Goal: Information Seeking & Learning: Learn about a topic

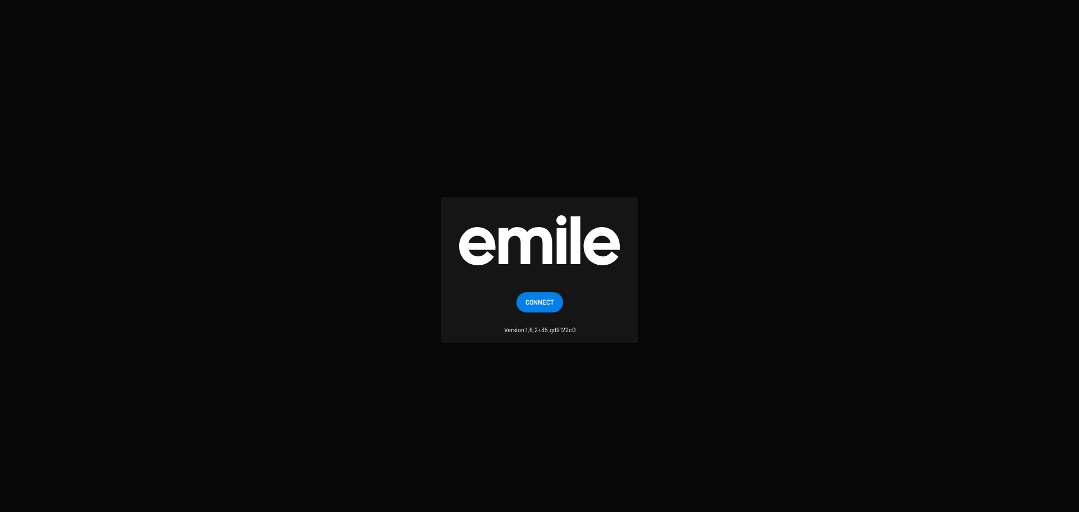
click at [530, 300] on span "Connect" at bounding box center [540, 302] width 29 height 20
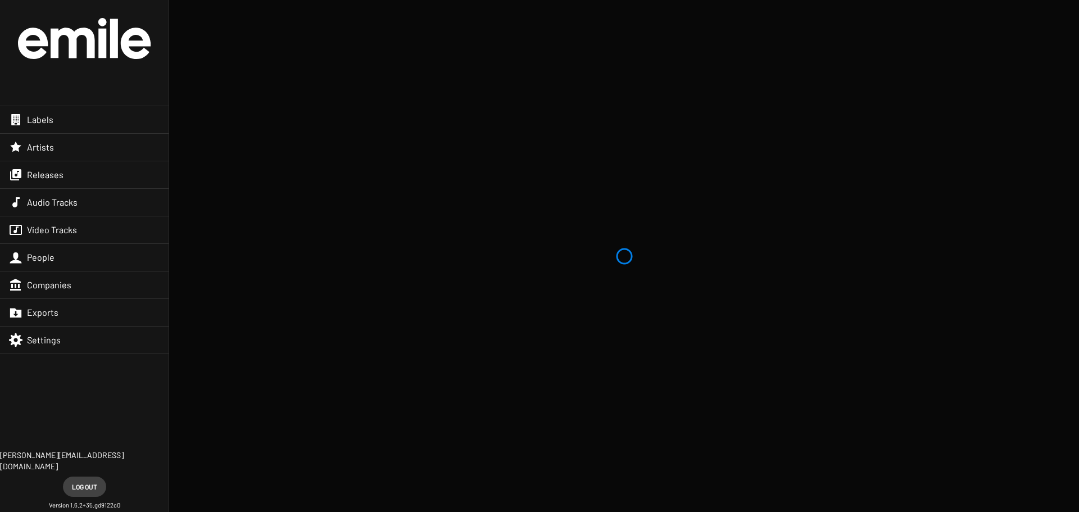
click at [80, 115] on div "Labels" at bounding box center [84, 119] width 169 height 27
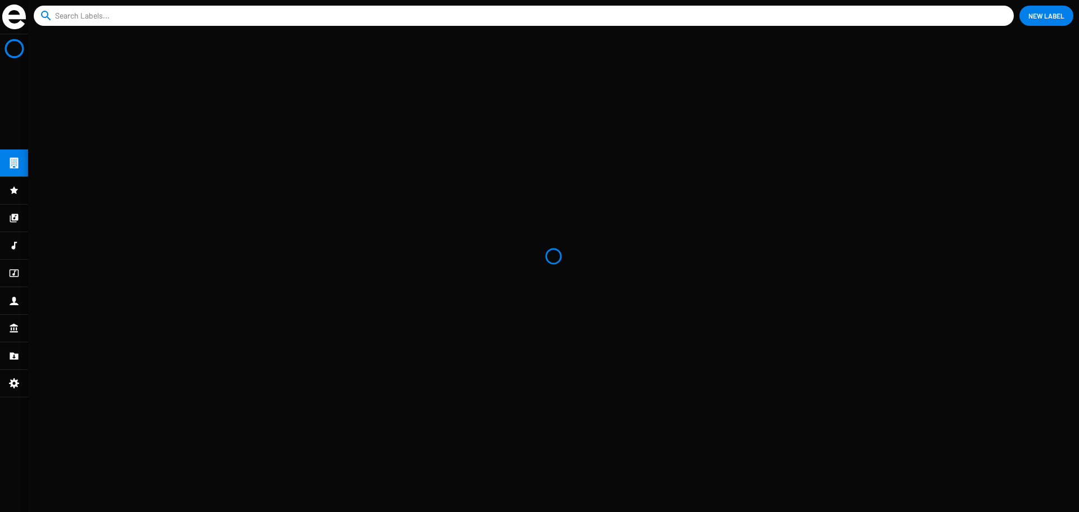
click at [116, 12] on input at bounding box center [526, 16] width 942 height 20
paste input "chœur ECLATS"
type input "chœur ECLATS"
click at [997, 10] on button "close" at bounding box center [1002, 15] width 11 height 11
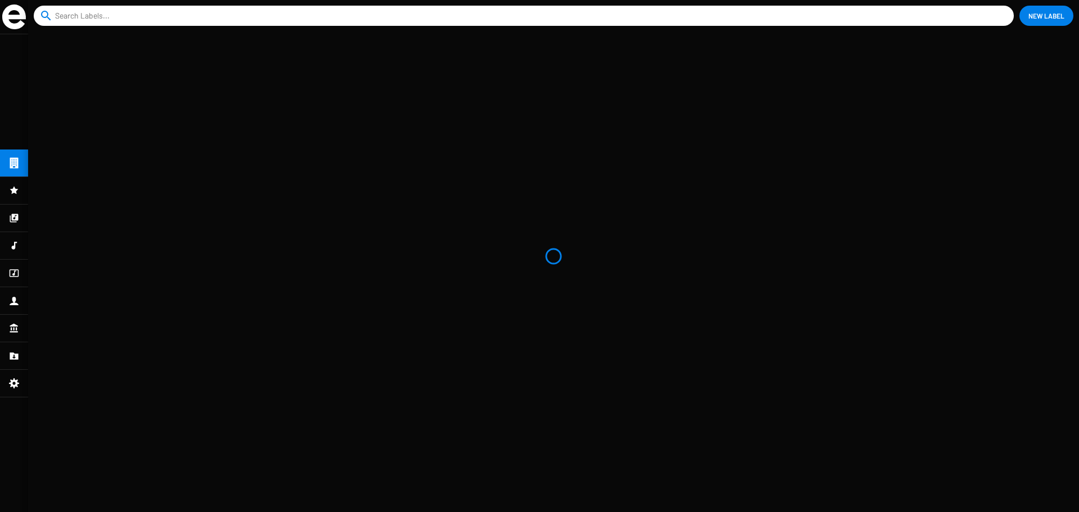
click at [18, 165] on mat-nav-list at bounding box center [14, 273] width 28 height 478
click at [20, 248] on div at bounding box center [14, 245] width 28 height 27
click at [200, 20] on input at bounding box center [516, 16] width 922 height 20
paste input "chœur ECLATS"
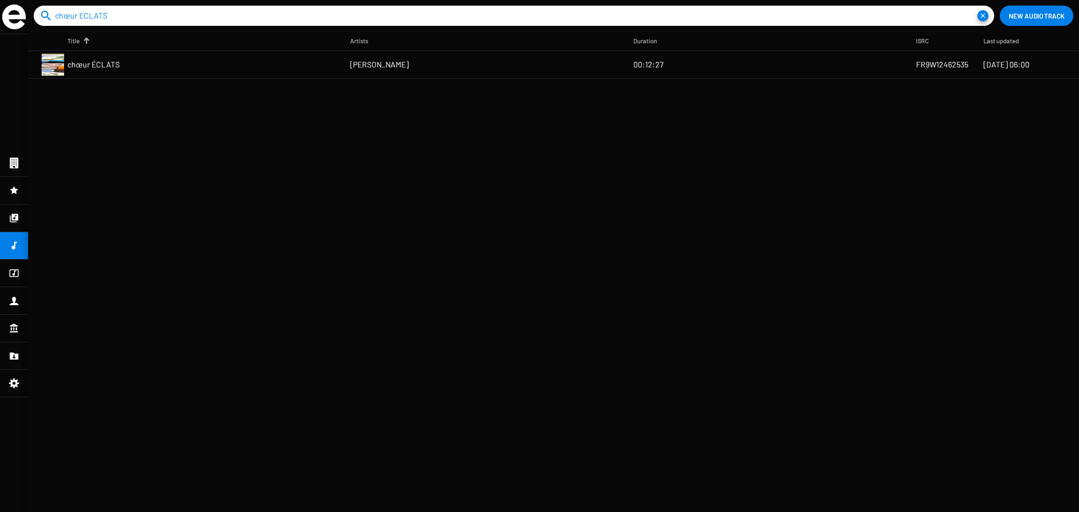
type input "chœur ECLATS"
click at [132, 61] on mat-cell "chœur ÉCLATS" at bounding box center [208, 64] width 283 height 27
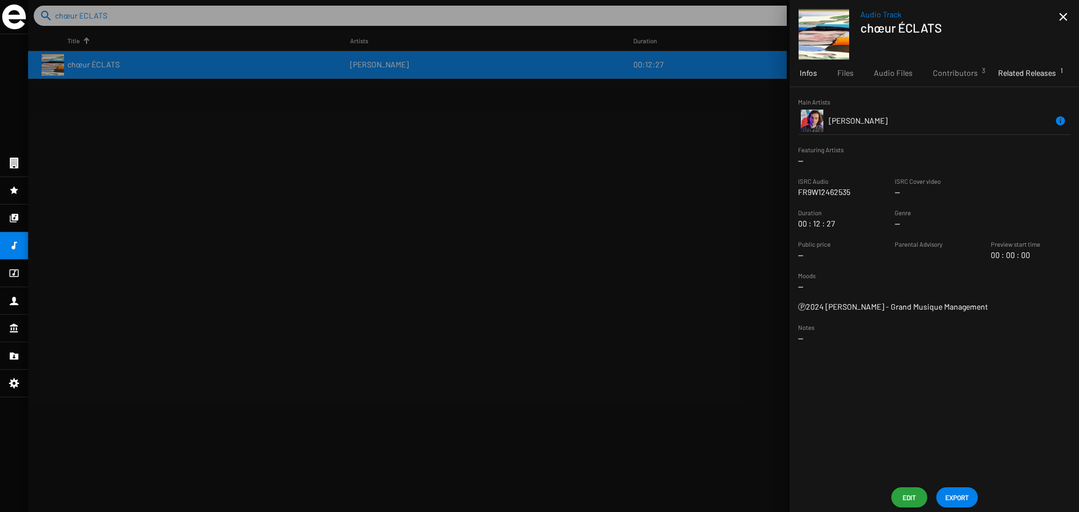
click at [1039, 80] on div "Related Releases 1" at bounding box center [1027, 73] width 78 height 27
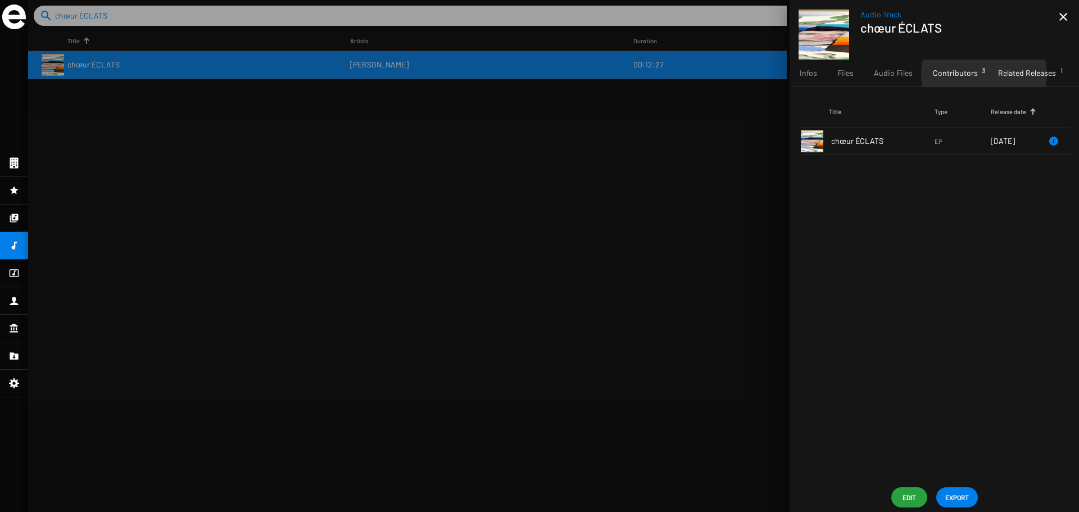
click at [982, 75] on div "Contributors 3" at bounding box center [955, 73] width 65 height 27
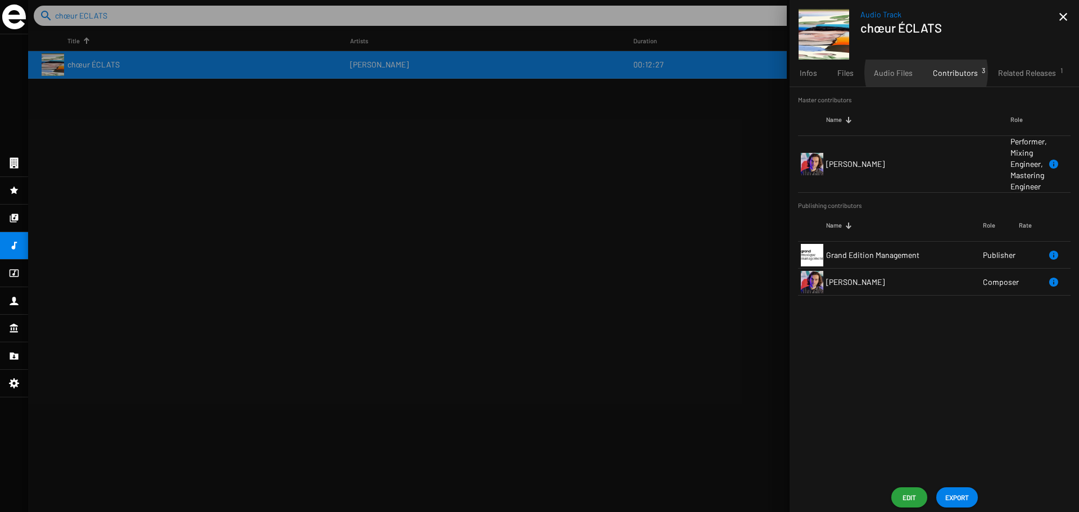
click at [924, 73] on div "Contributors 3" at bounding box center [955, 73] width 65 height 27
click at [904, 75] on span "Audio Files" at bounding box center [893, 72] width 39 height 11
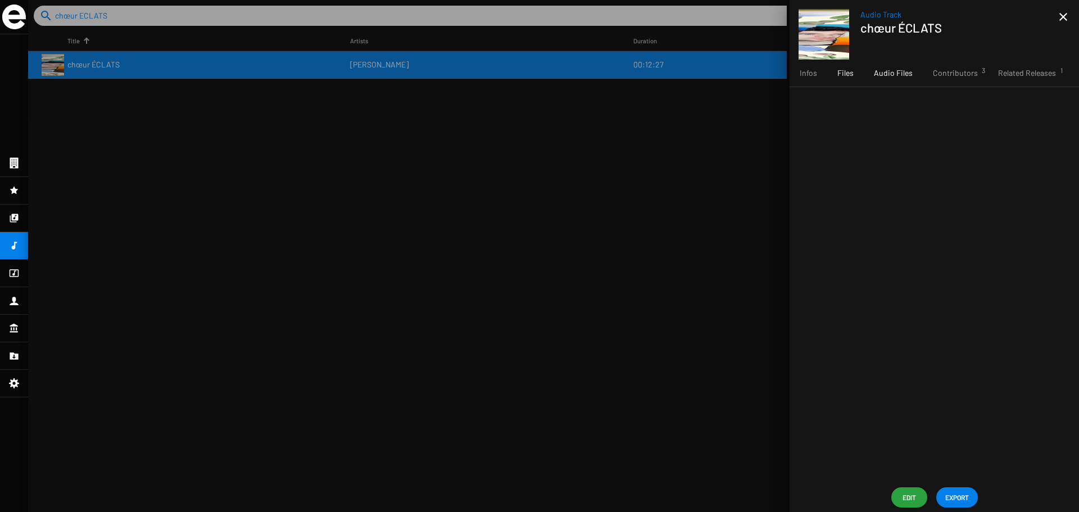
click at [844, 78] on span "Files" at bounding box center [846, 72] width 16 height 11
